Goal: Task Accomplishment & Management: Complete application form

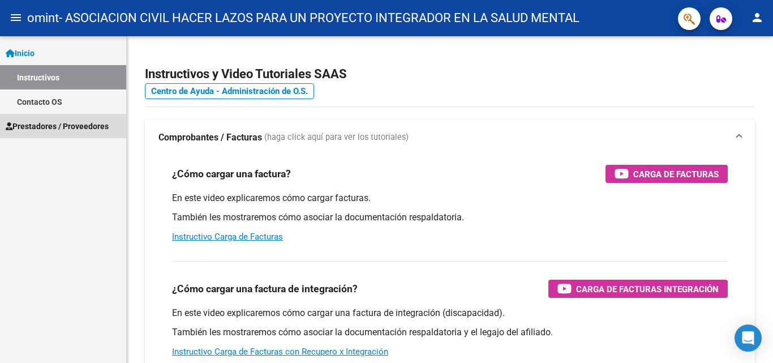
click at [64, 124] on span "Prestadores / Proveedores" at bounding box center [57, 126] width 103 height 12
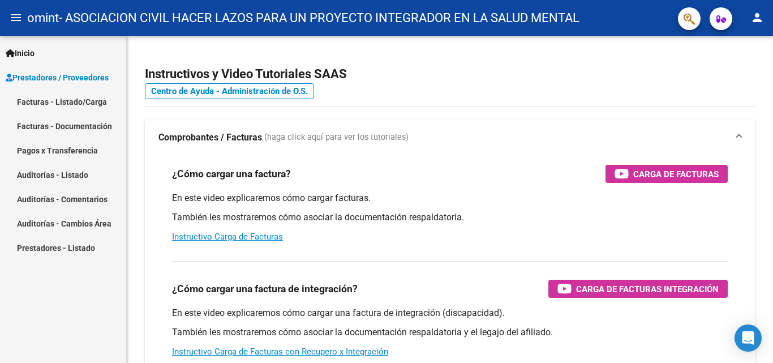
click at [88, 98] on link "Facturas - Listado/Carga" at bounding box center [63, 101] width 126 height 24
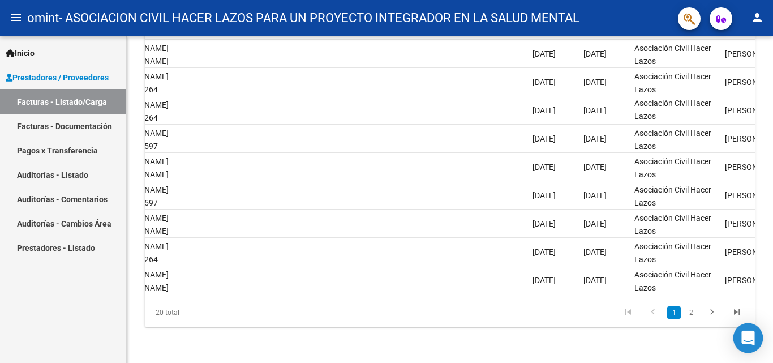
scroll to position [0, 1610]
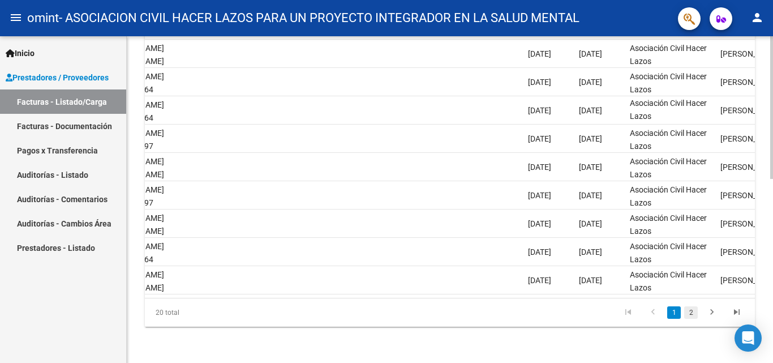
click at [690, 309] on link "2" at bounding box center [691, 312] width 14 height 12
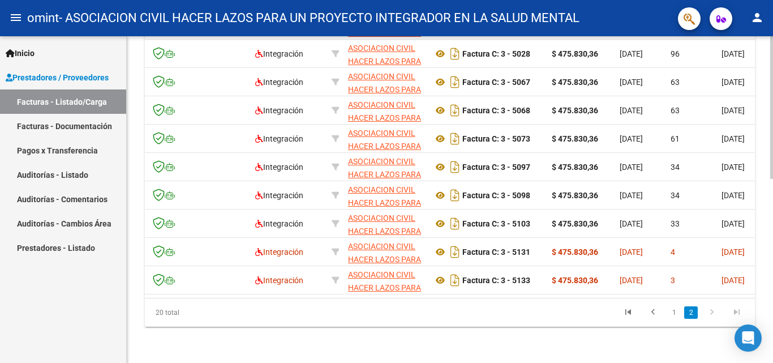
scroll to position [0, 0]
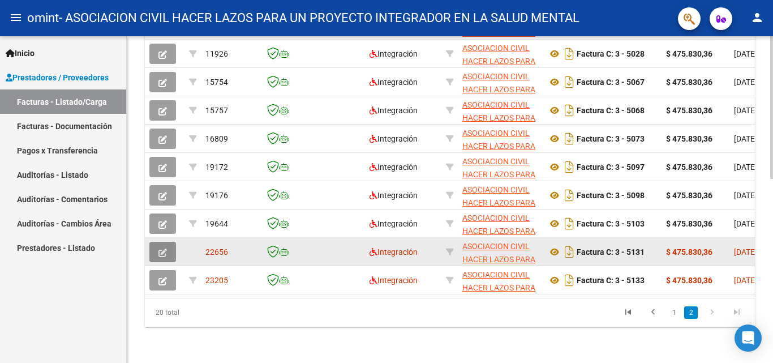
click at [164, 248] on icon "button" at bounding box center [162, 252] width 8 height 8
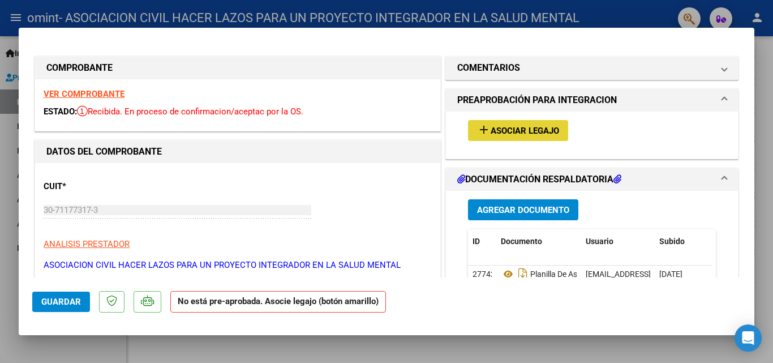
click at [497, 126] on span "Asociar Legajo" at bounding box center [524, 131] width 68 height 10
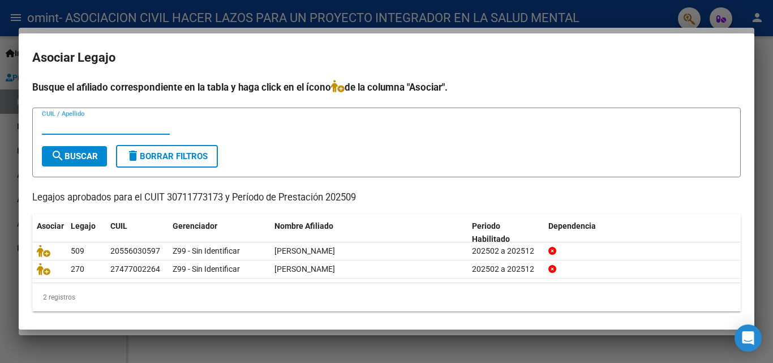
click at [474, 354] on div at bounding box center [386, 181] width 773 height 363
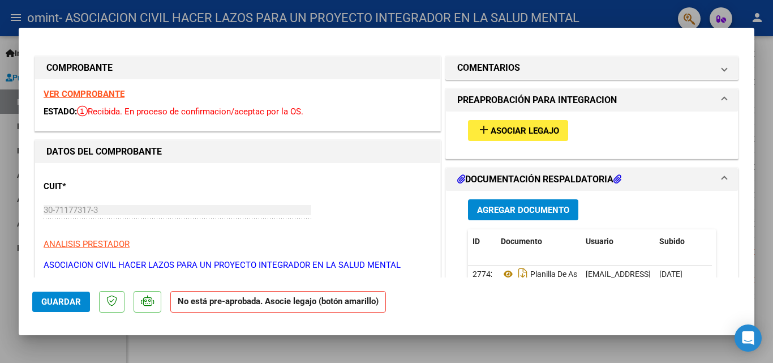
click at [390, 352] on div at bounding box center [386, 181] width 773 height 363
type input "$ 0,00"
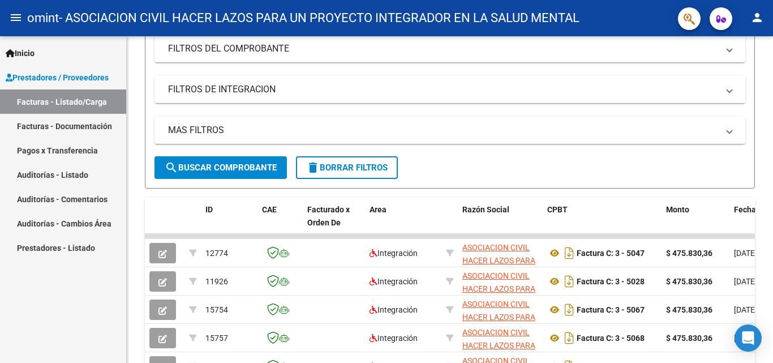
scroll to position [80, 0]
